Goal: Transaction & Acquisition: Book appointment/travel/reservation

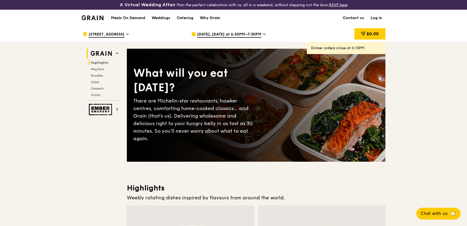
click at [100, 64] on span "Highlights" at bounding box center [99, 63] width 17 height 4
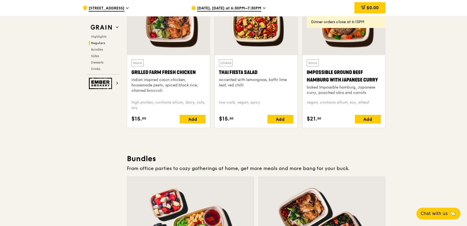
scroll to position [676, 0]
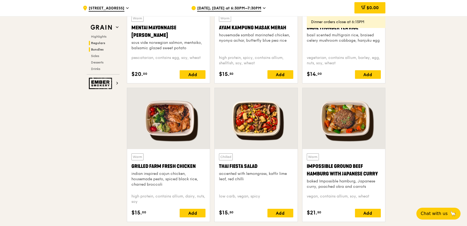
click at [99, 49] on span "Bundles" at bounding box center [97, 50] width 13 height 4
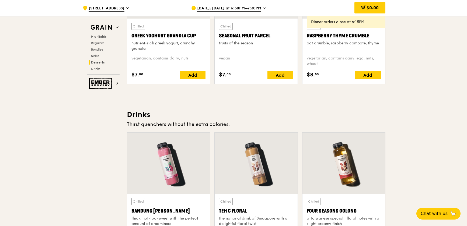
scroll to position [1686, 0]
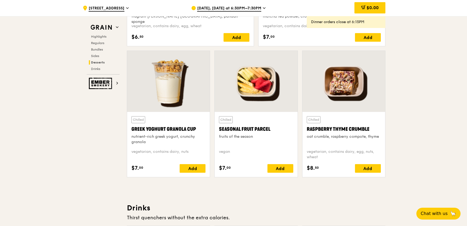
click at [263, 9] on icon at bounding box center [264, 8] width 3 height 5
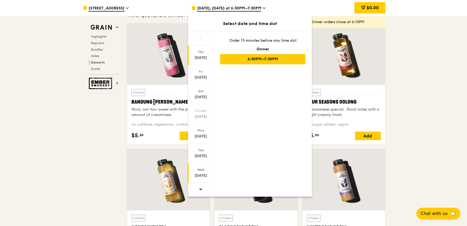
scroll to position [1980, 0]
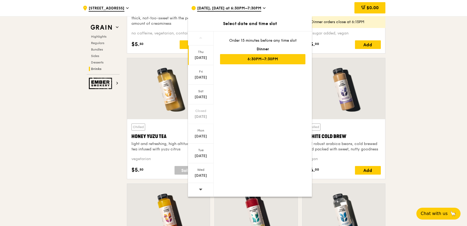
click at [201, 191] on icon at bounding box center [201, 190] width 4 height 4
click at [201, 178] on div "[DATE]" at bounding box center [201, 175] width 24 height 5
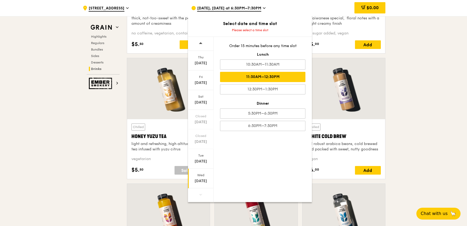
click at [263, 78] on div "11:30AM–12:30PM" at bounding box center [262, 77] width 85 height 10
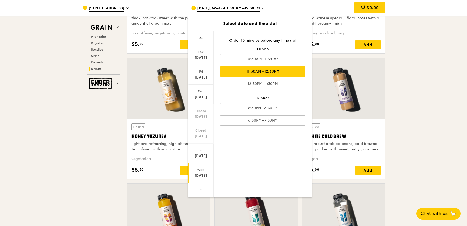
scroll to position [1986, 0]
click at [259, 73] on div "11:30AM–12:30PM" at bounding box center [262, 72] width 85 height 10
click at [272, 164] on div "[DATE] [DATE] [DATE] Closed [DATE] Closed [DATE] [DATE] [DATE] Order 15 minutes…" at bounding box center [250, 114] width 124 height 166
click at [200, 174] on div "[DATE]" at bounding box center [201, 175] width 24 height 5
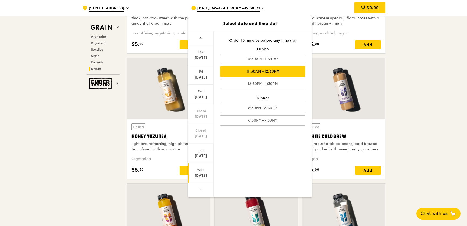
click at [258, 71] on div "11:30AM–12:30PM" at bounding box center [262, 72] width 85 height 10
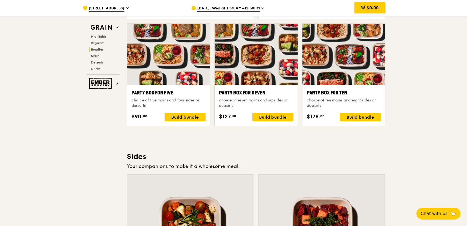
scroll to position [1079, 0]
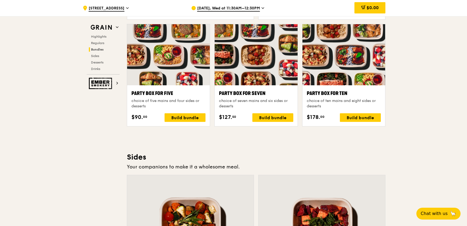
click at [244, 8] on span "[DATE], Wed at 11:30AM–12:30PM" at bounding box center [228, 9] width 63 height 6
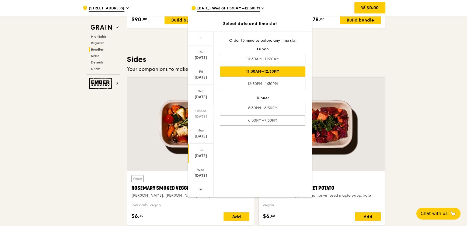
scroll to position [1202, 0]
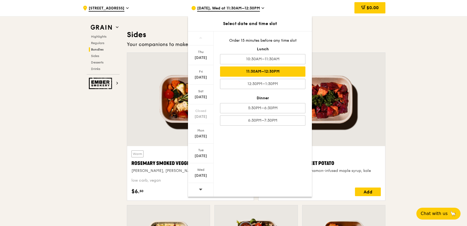
click at [201, 189] on icon at bounding box center [201, 190] width 4 height 2
click at [202, 54] on div "Thu" at bounding box center [201, 52] width 24 height 4
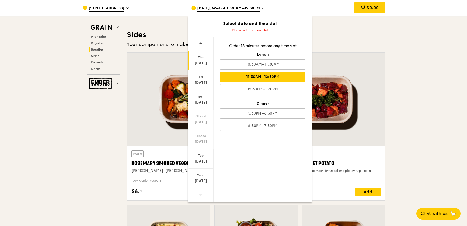
click at [251, 77] on div "11:30AM–12:30PM" at bounding box center [262, 77] width 85 height 10
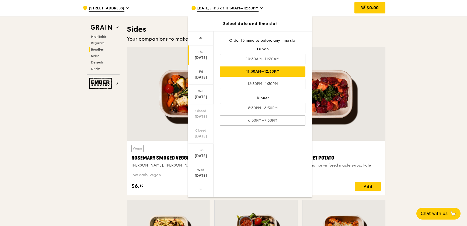
scroll to position [1196, 0]
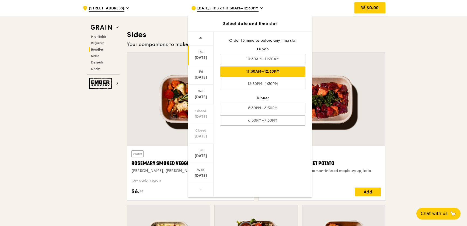
click at [277, 71] on div "11:30AM–12:30PM" at bounding box center [262, 72] width 85 height 10
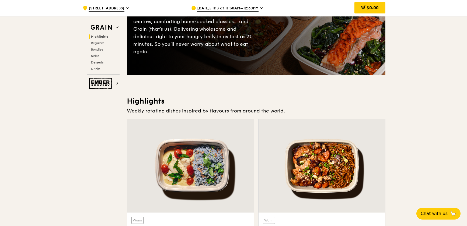
scroll to position [0, 0]
